Goal: Transaction & Acquisition: Purchase product/service

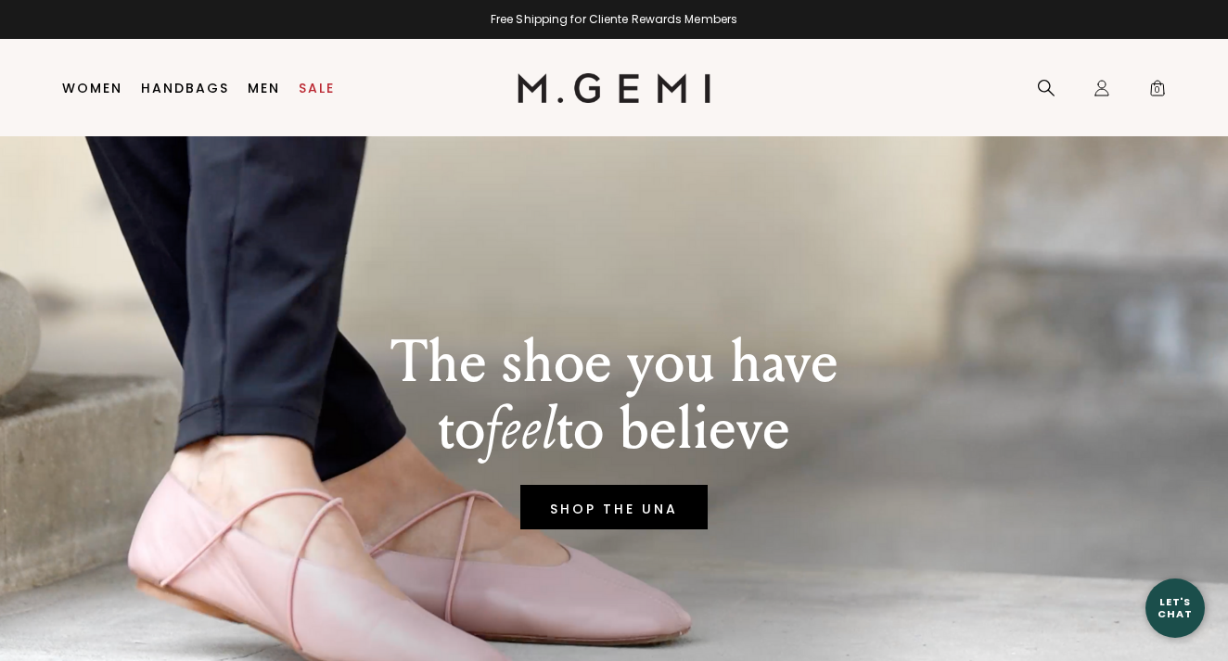
click at [105, 85] on link "Women" at bounding box center [92, 88] width 60 height 15
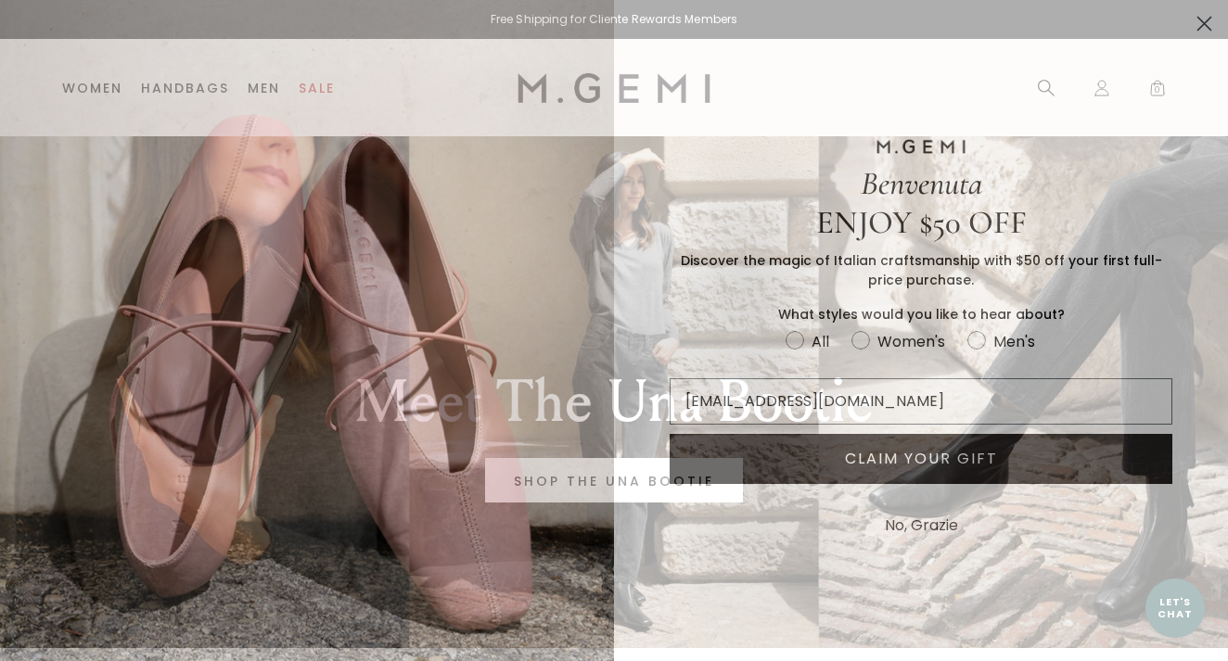
type input "n2004gomez@yahoo.com"
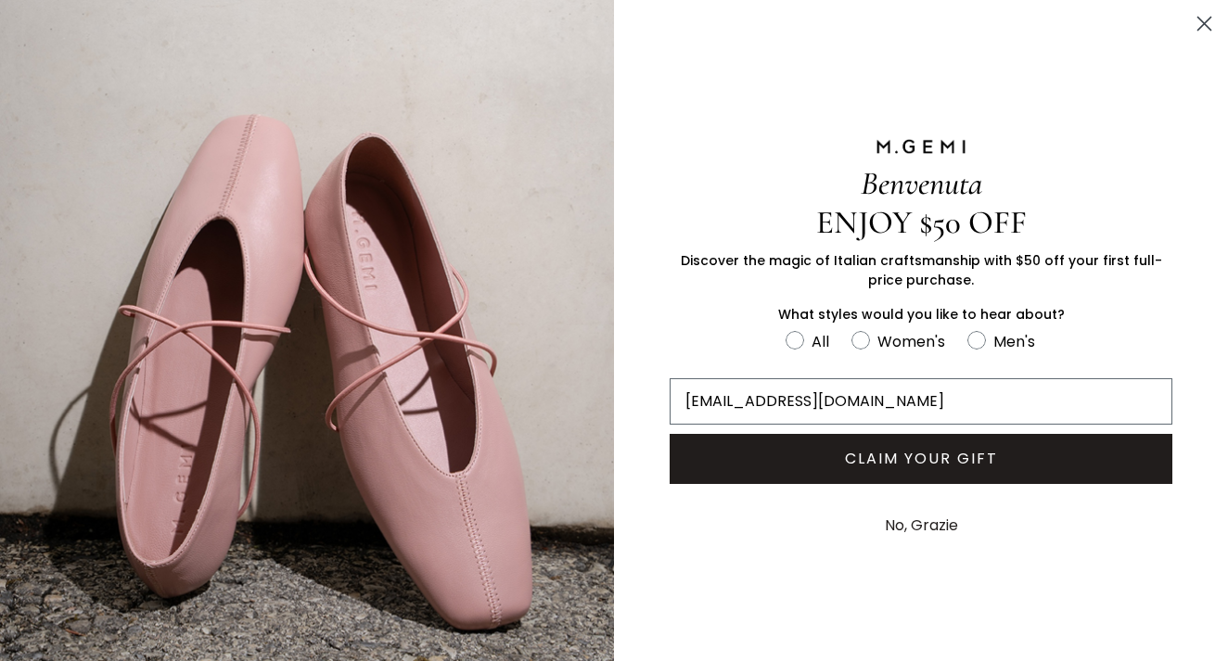
click at [895, 462] on button "CLAIM YOUR GIFT" at bounding box center [921, 459] width 503 height 50
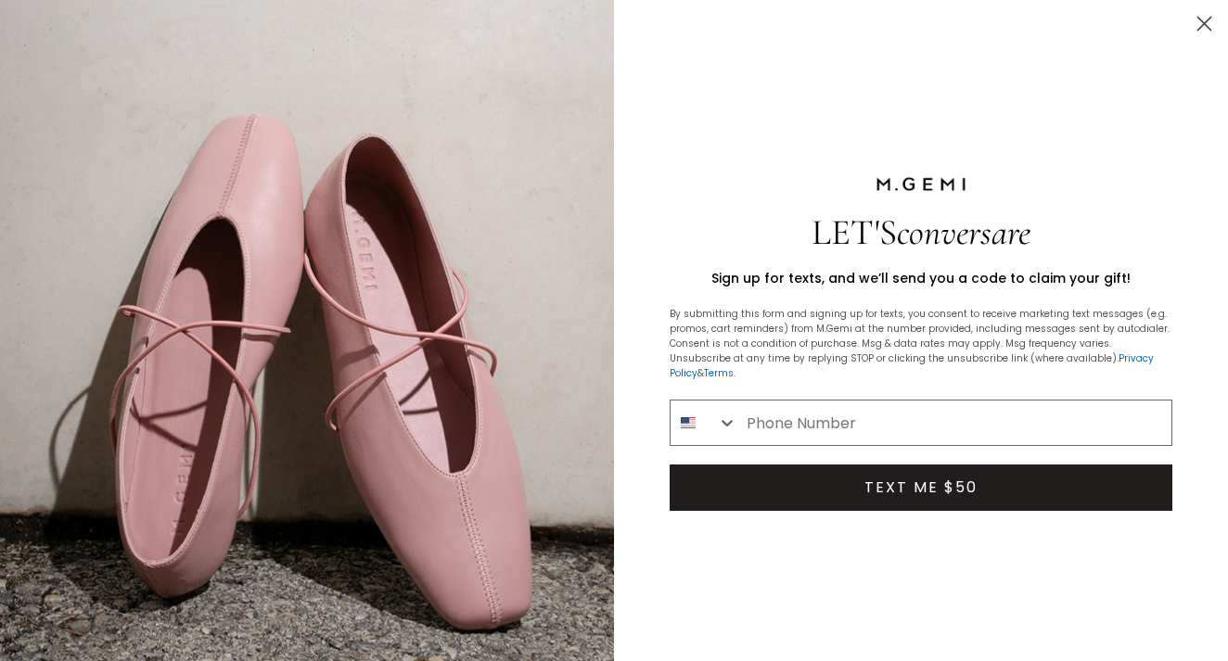
click at [1202, 25] on icon "Close dialog" at bounding box center [1205, 24] width 13 height 13
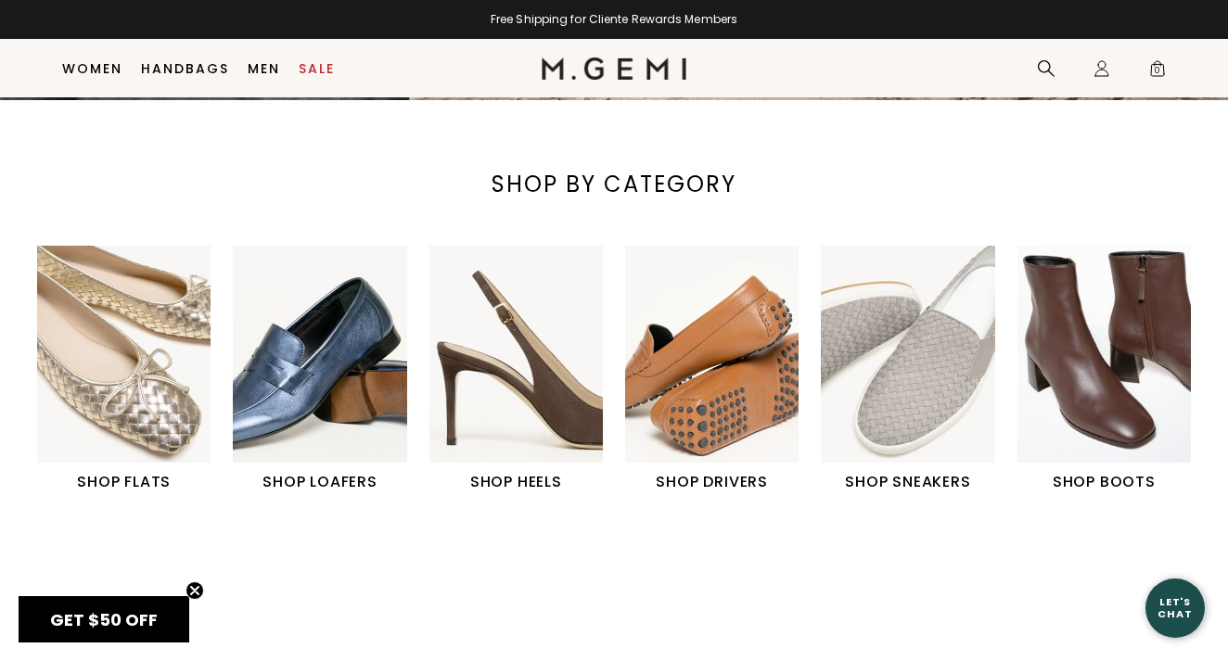
scroll to position [510, 0]
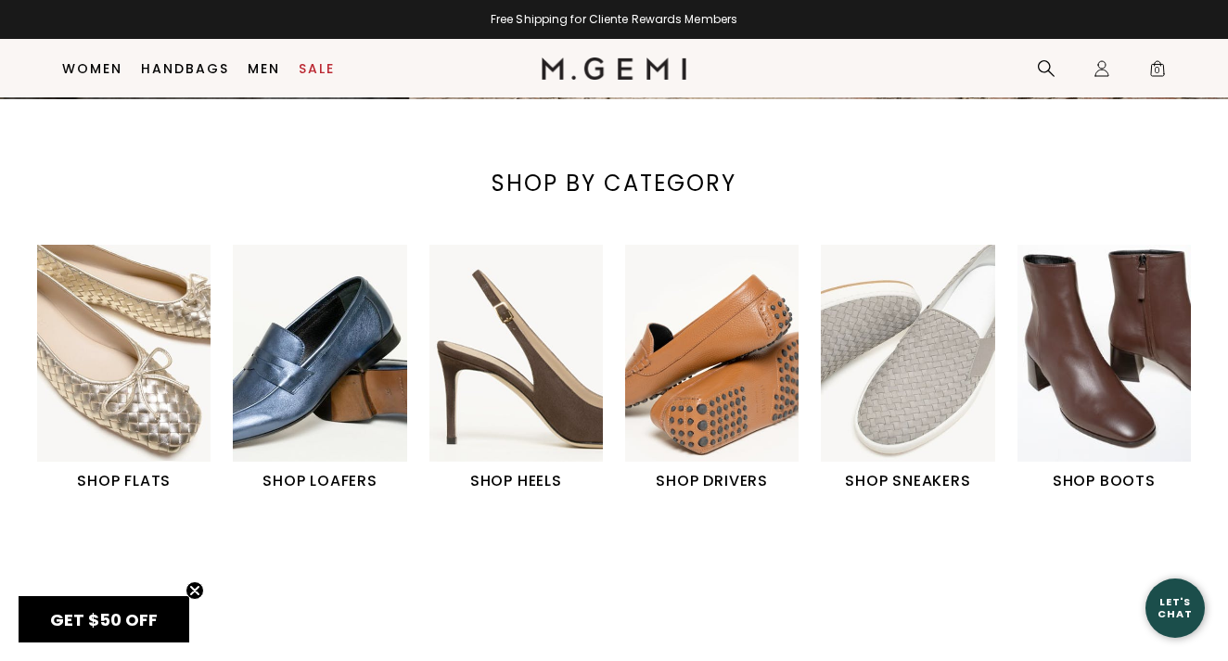
click at [346, 481] on h1 "SHOP LOAFERS" at bounding box center [319, 481] width 173 height 22
click at [331, 477] on h1 "SHOP LOAFERS" at bounding box center [319, 481] width 173 height 22
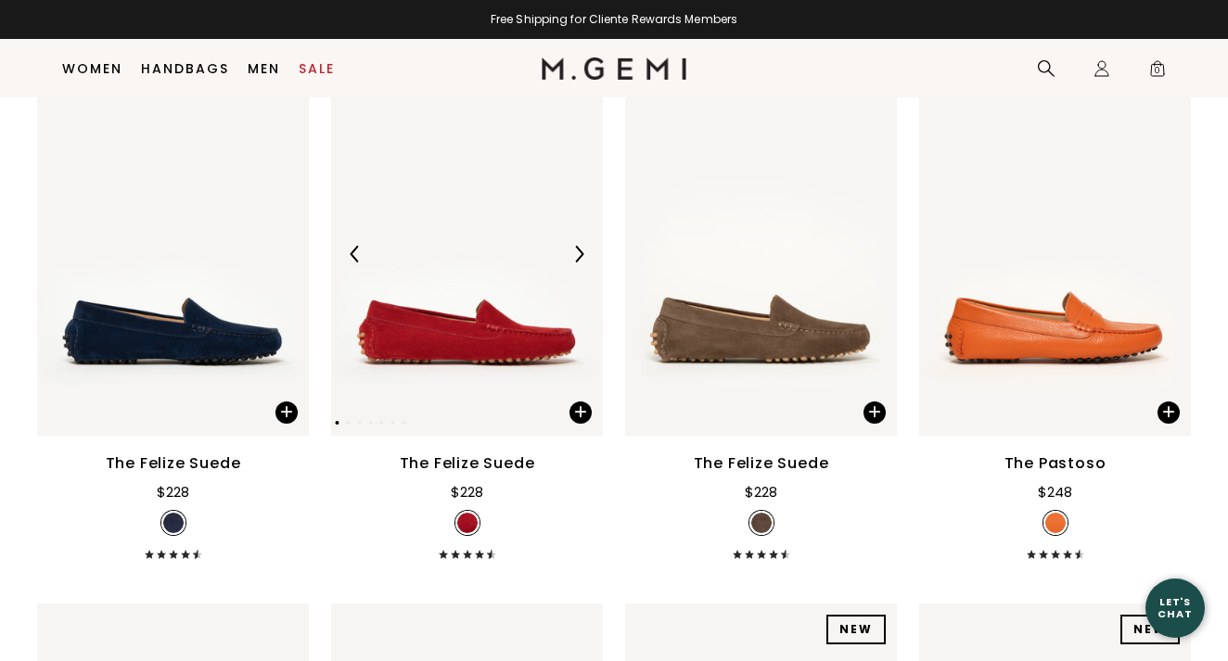
scroll to position [3587, 0]
